Goal: Entertainment & Leisure: Consume media (video, audio)

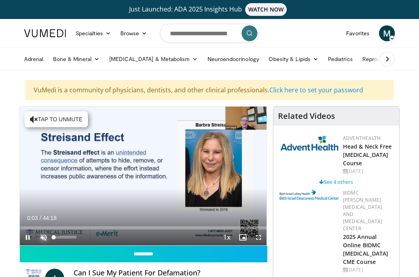
click at [40, 236] on span "Video Player" at bounding box center [44, 237] width 16 height 16
click at [259, 238] on span "Video Player" at bounding box center [259, 237] width 16 height 16
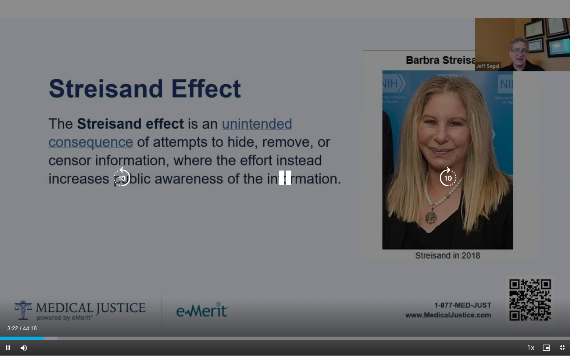
drag, startPoint x: 336, startPoint y: 286, endPoint x: 336, endPoint y: 297, distance: 10.7
click at [336, 276] on div "10 seconds Tap to unmute" at bounding box center [285, 178] width 570 height 356
click at [284, 180] on icon "Video Player" at bounding box center [285, 178] width 22 height 22
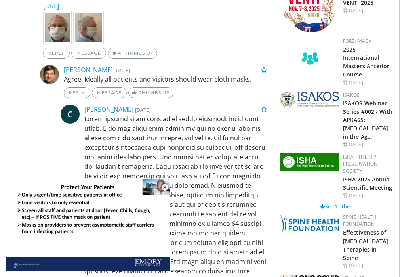
scroll to position [448, 0]
